Goal: Transaction & Acquisition: Purchase product/service

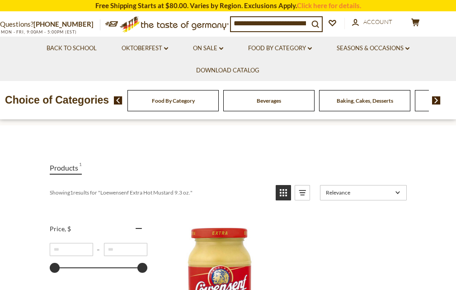
scroll to position [271, 0]
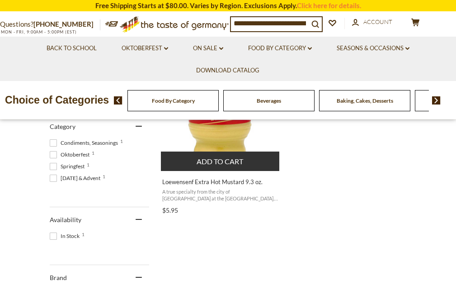
click at [220, 143] on img "Loewensenf Extra Hot Mustard 9.3 oz." at bounding box center [221, 103] width 120 height 120
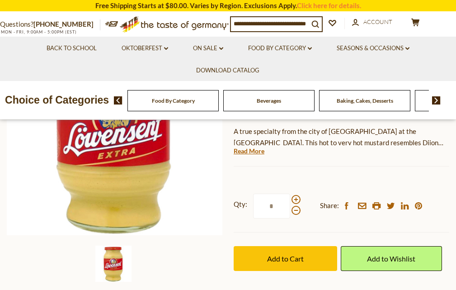
scroll to position [181, 0]
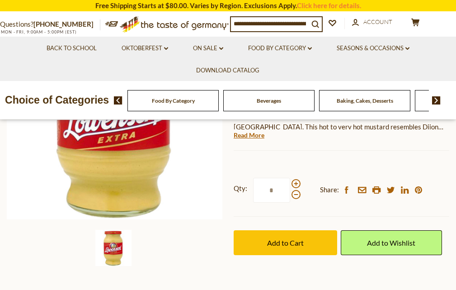
drag, startPoint x: 275, startPoint y: 187, endPoint x: 268, endPoint y: 188, distance: 7.9
click at [268, 188] on input "*" at bounding box center [271, 190] width 37 height 25
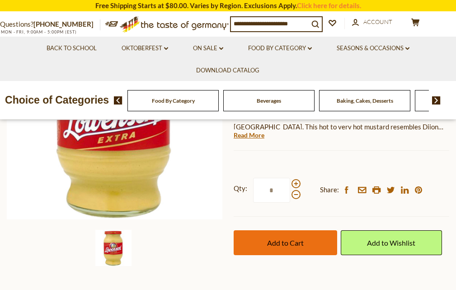
type input "*"
click at [292, 239] on span "Add to Cart" at bounding box center [285, 242] width 37 height 9
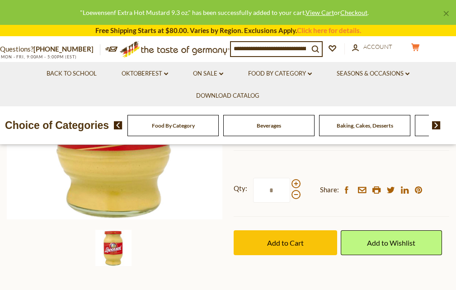
click at [422, 48] on button "cart $35.70" at bounding box center [415, 48] width 27 height 11
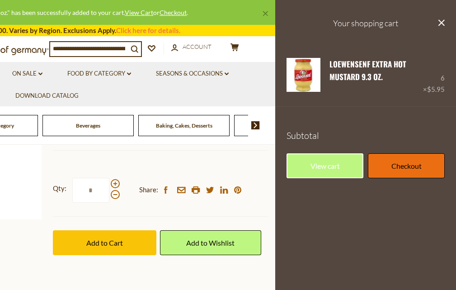
click at [406, 162] on link "Checkout" at bounding box center [406, 165] width 77 height 25
